Goal: Transaction & Acquisition: Purchase product/service

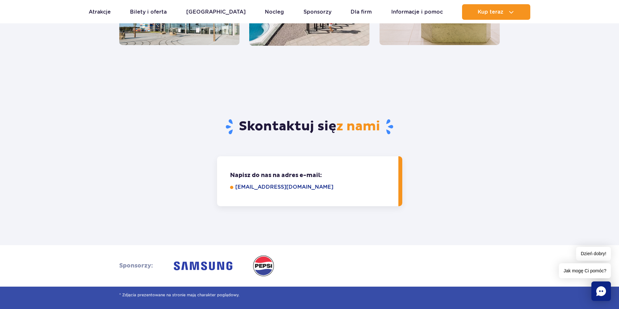
scroll to position [617, 0]
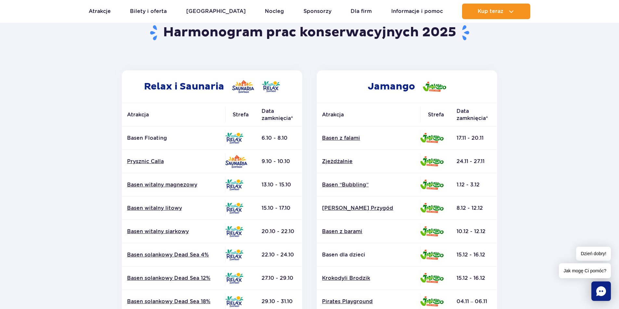
scroll to position [65, 0]
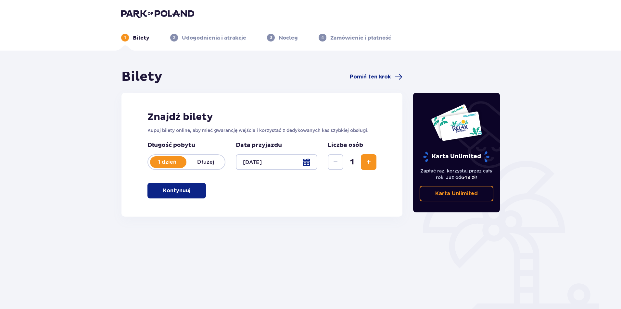
scroll to position [23, 0]
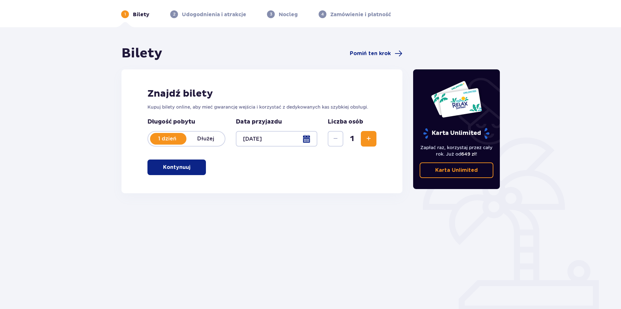
click at [193, 163] on button "Kontynuuj" at bounding box center [176, 168] width 58 height 16
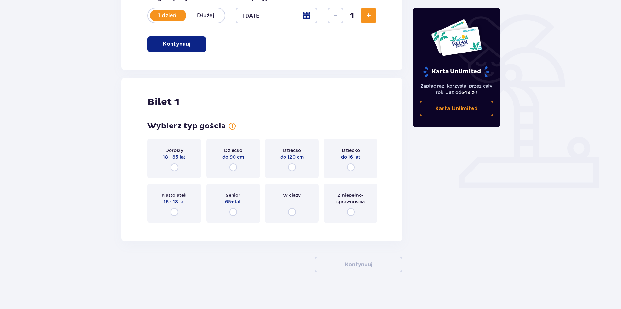
scroll to position [149, 0]
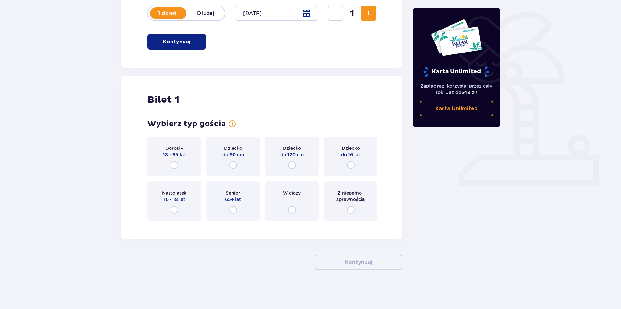
click at [354, 165] on input "radio" at bounding box center [351, 165] width 8 height 8
radio input "true"
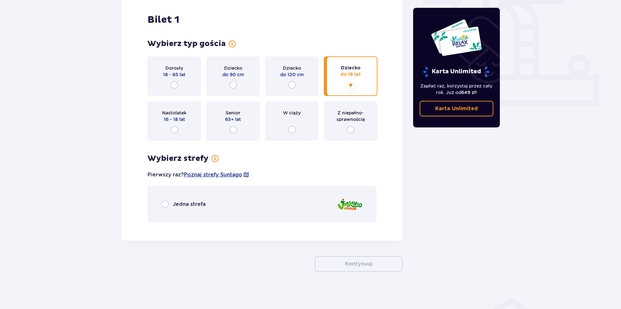
scroll to position [231, 0]
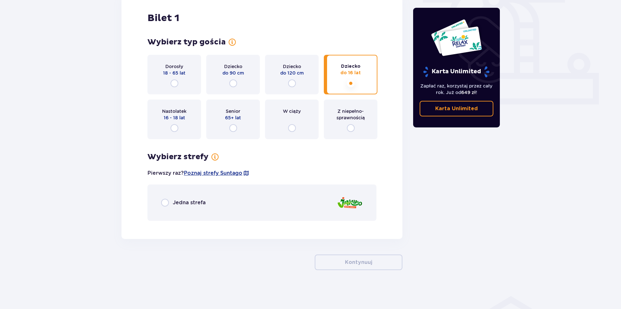
click at [165, 203] on input "radio" at bounding box center [165, 203] width 8 height 8
radio input "true"
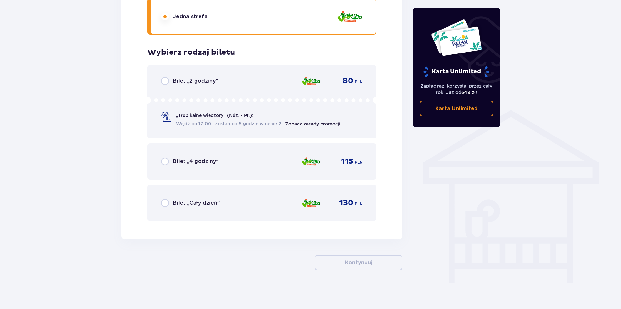
scroll to position [418, 0]
click at [165, 202] on input "radio" at bounding box center [165, 203] width 8 height 8
radio input "true"
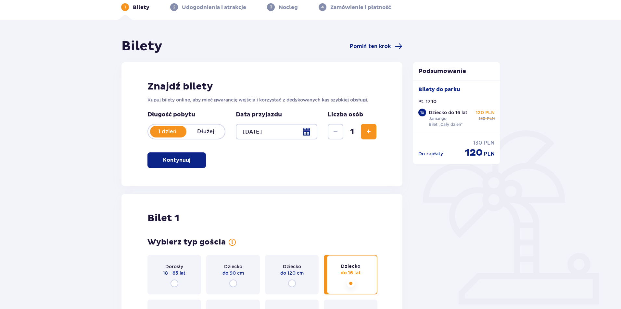
scroll to position [0, 0]
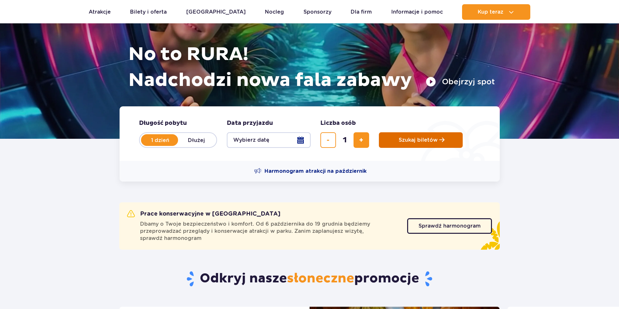
click at [419, 143] on span "Szukaj biletów" at bounding box center [417, 140] width 39 height 6
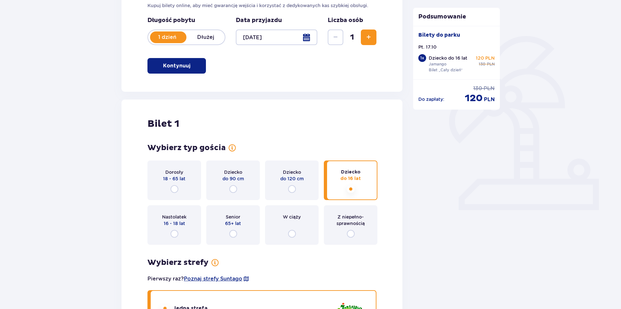
scroll to position [130, 0]
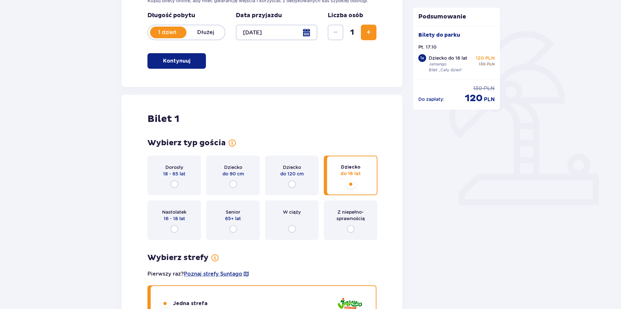
click at [177, 185] on input "radio" at bounding box center [174, 185] width 8 height 8
radio input "true"
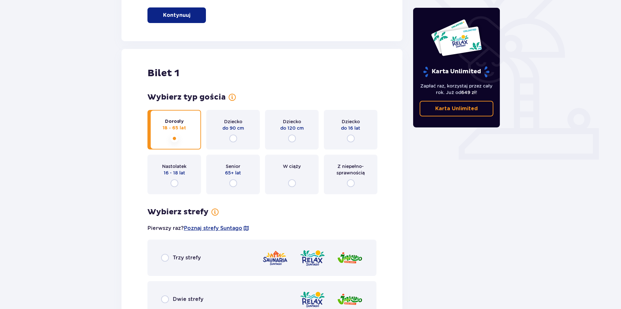
scroll to position [314, 0]
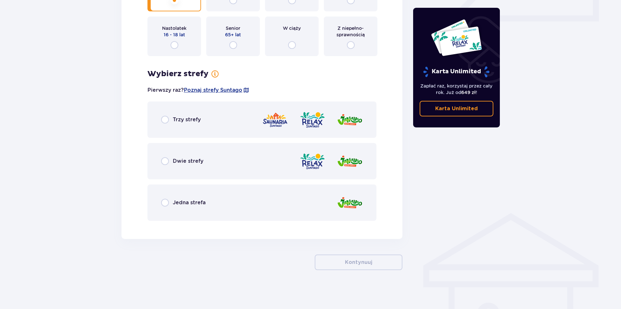
click at [165, 200] on input "radio" at bounding box center [165, 203] width 8 height 8
radio input "true"
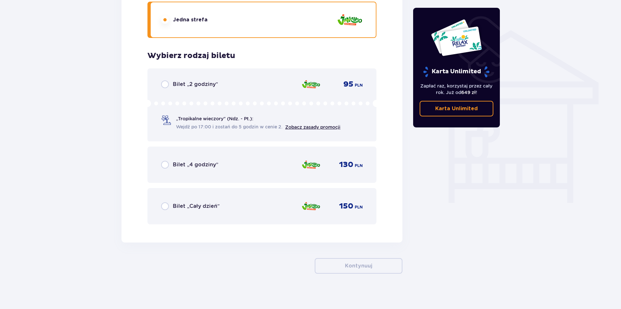
scroll to position [501, 0]
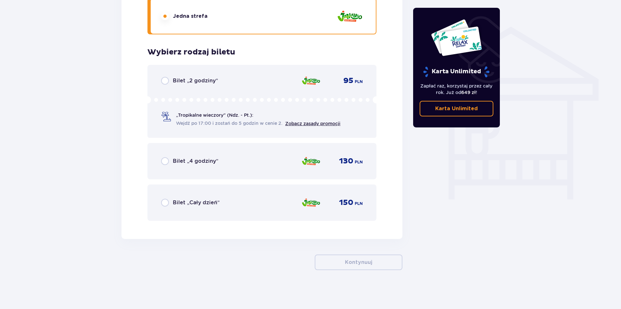
click at [164, 207] on div "Bilet „Cały dzień” 150 PLN" at bounding box center [262, 203] width 202 height 14
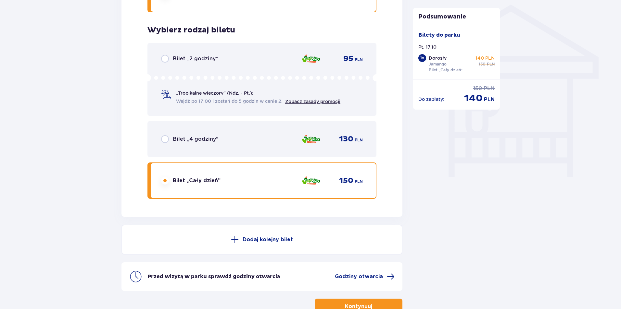
scroll to position [567, 0]
